Goal: Navigation & Orientation: Go to known website

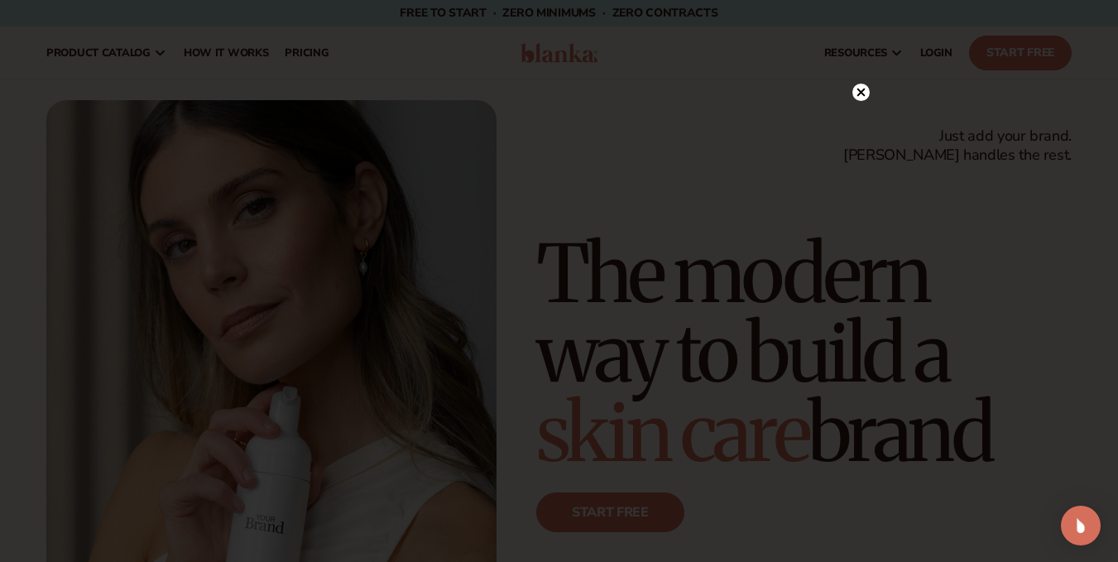
click at [859, 90] on icon at bounding box center [860, 93] width 8 height 8
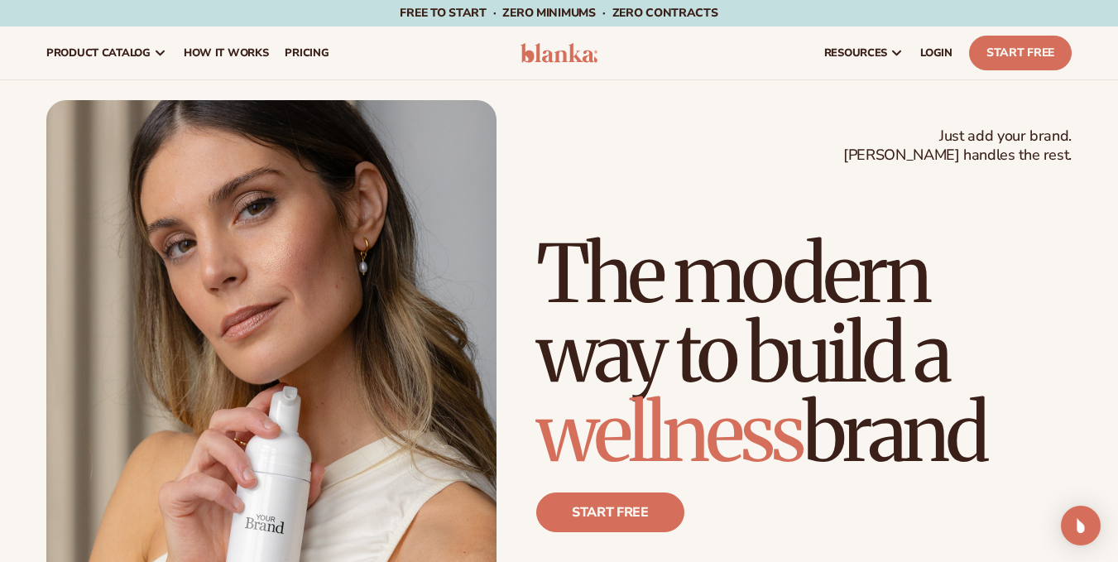
click at [577, 50] on img at bounding box center [559, 53] width 78 height 20
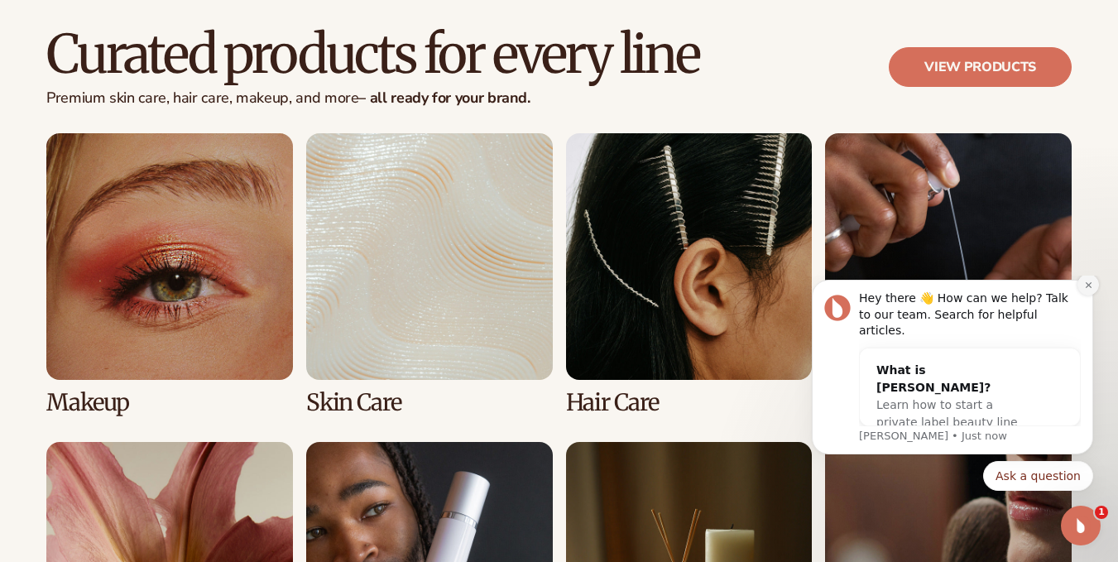
click at [1086, 290] on icon "Dismiss notification" at bounding box center [1088, 284] width 9 height 9
